Goal: Transaction & Acquisition: Download file/media

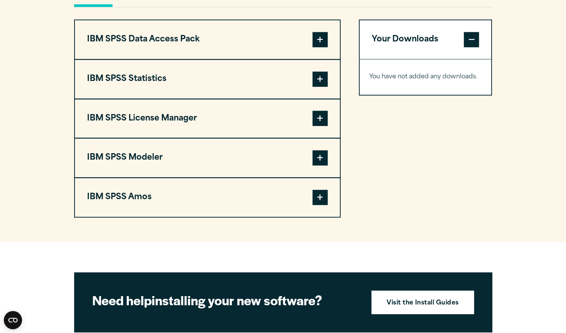
scroll to position [599, 0]
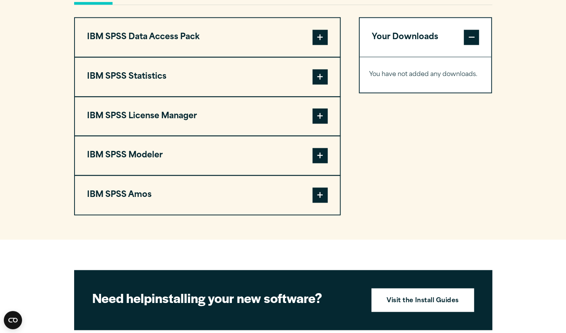
click at [322, 82] on span at bounding box center [319, 76] width 15 height 15
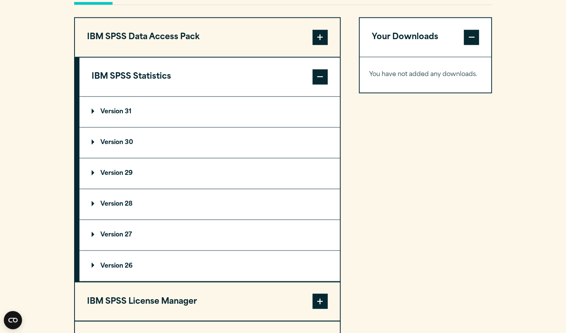
click at [322, 82] on span at bounding box center [319, 76] width 15 height 15
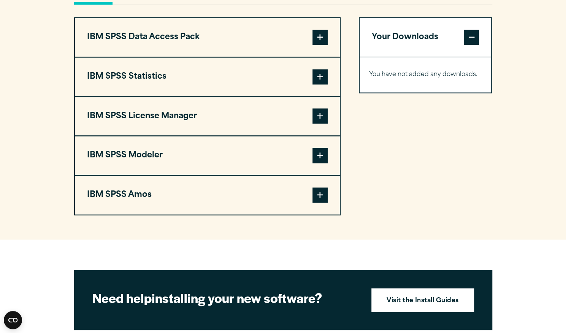
click at [316, 116] on span at bounding box center [319, 115] width 15 height 15
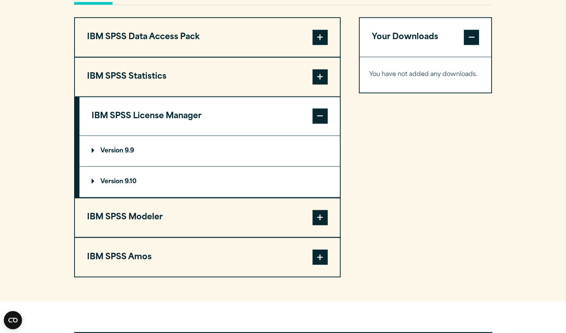
click at [316, 116] on span at bounding box center [319, 115] width 15 height 15
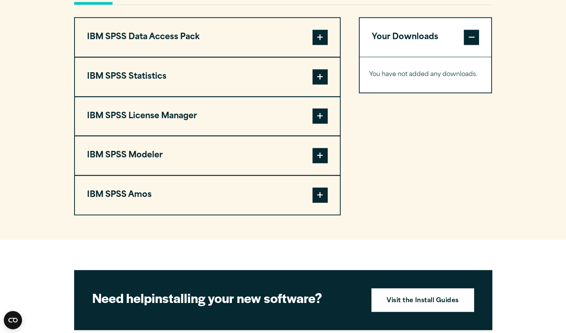
click at [314, 152] on span at bounding box center [319, 155] width 15 height 15
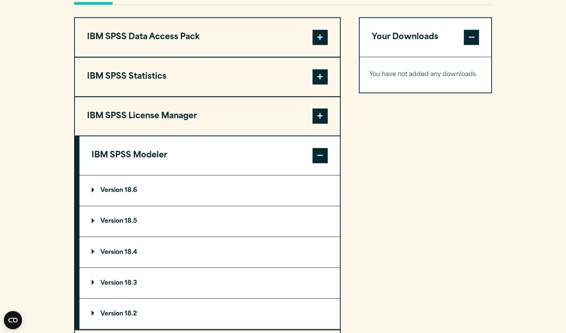
click at [315, 152] on span at bounding box center [319, 155] width 15 height 15
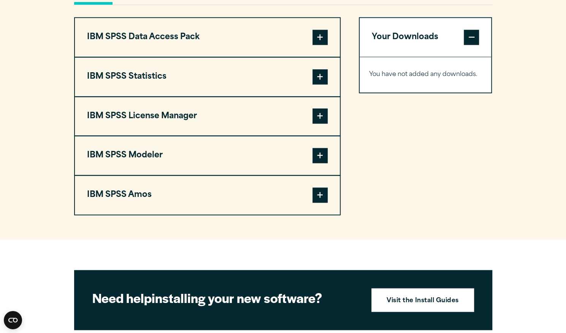
click at [317, 76] on span at bounding box center [319, 76] width 15 height 15
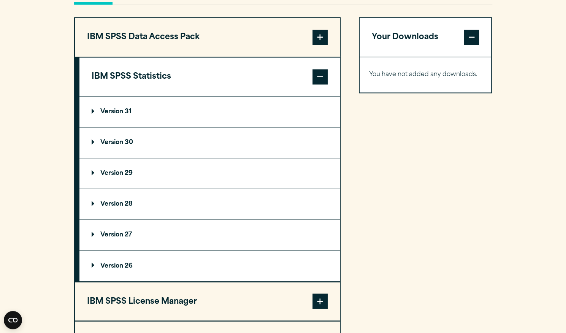
click at [109, 205] on p "Version 28" at bounding box center [112, 204] width 41 height 6
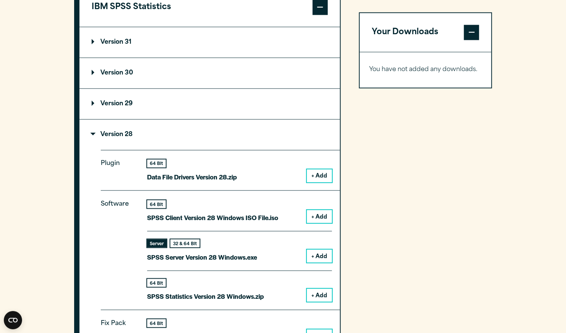
scroll to position [693, 0]
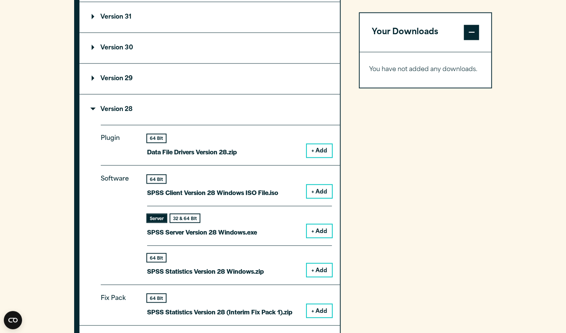
click at [162, 111] on summary "Version 28" at bounding box center [209, 109] width 260 height 30
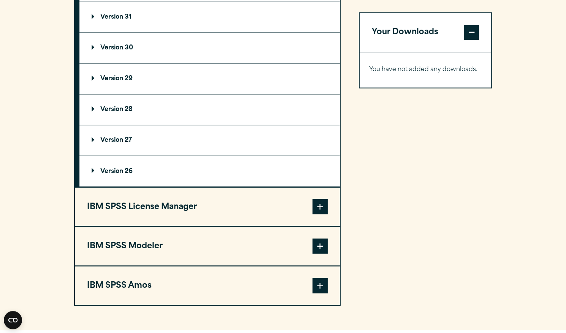
click at [162, 111] on summary "Version 28" at bounding box center [209, 109] width 260 height 30
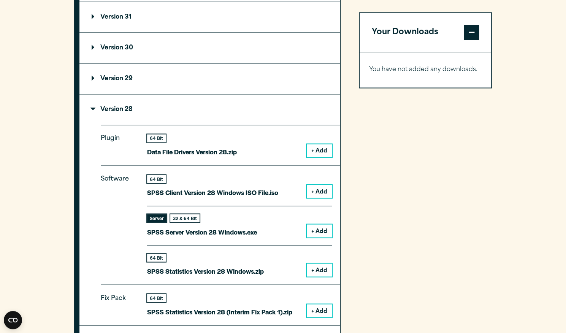
click at [319, 228] on button "+ Add" at bounding box center [319, 230] width 25 height 13
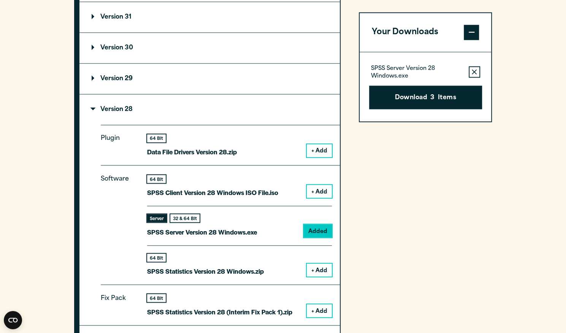
click at [475, 71] on icon "button" at bounding box center [474, 71] width 5 height 5
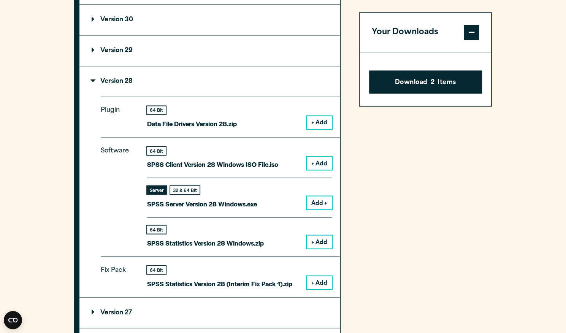
scroll to position [713, 0]
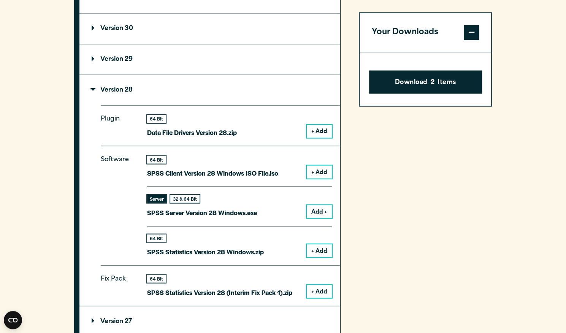
click at [322, 250] on button "+ Add" at bounding box center [319, 250] width 25 height 13
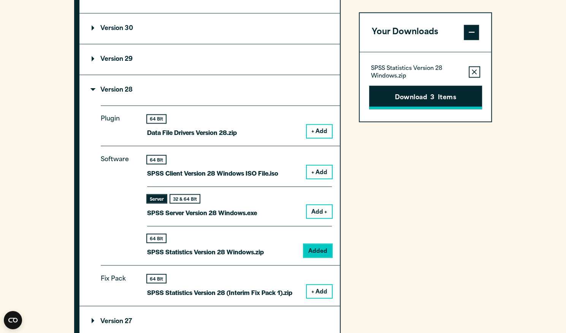
click at [438, 101] on button "Download 3 Items" at bounding box center [425, 98] width 113 height 24
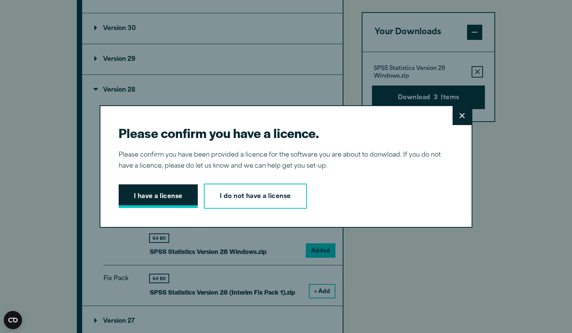
click at [165, 195] on button "I have a license" at bounding box center [158, 196] width 79 height 24
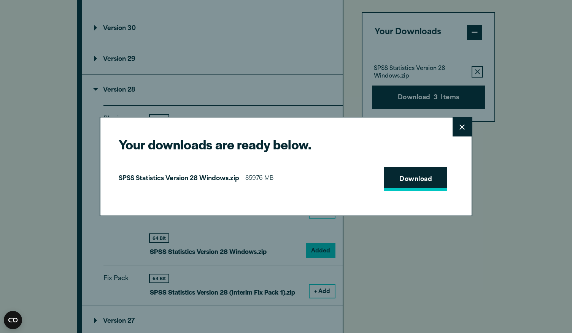
click at [437, 186] on link "Download" at bounding box center [415, 179] width 63 height 24
click at [461, 129] on icon at bounding box center [461, 126] width 5 height 5
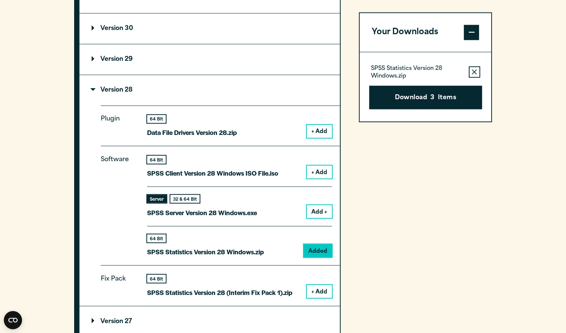
click at [116, 53] on summary "Version 29" at bounding box center [209, 59] width 260 height 30
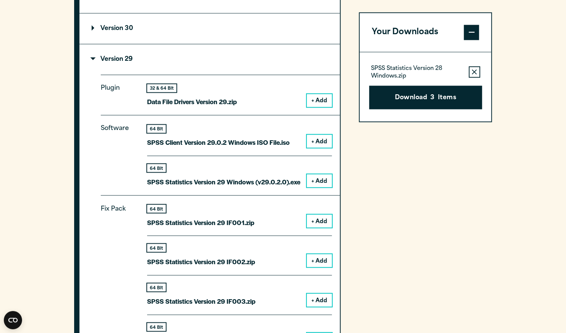
click at [119, 54] on summary "Version 29" at bounding box center [209, 59] width 260 height 30
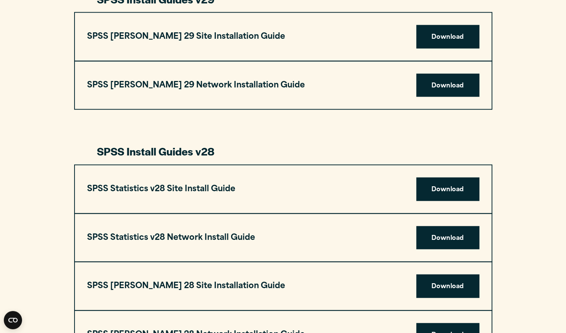
scroll to position [1033, 0]
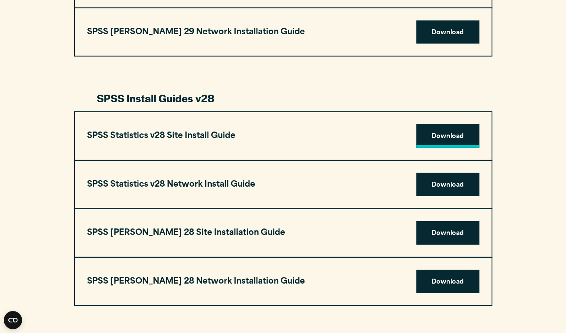
click at [433, 140] on link "Download" at bounding box center [447, 136] width 63 height 24
